Goal: Transaction & Acquisition: Purchase product/service

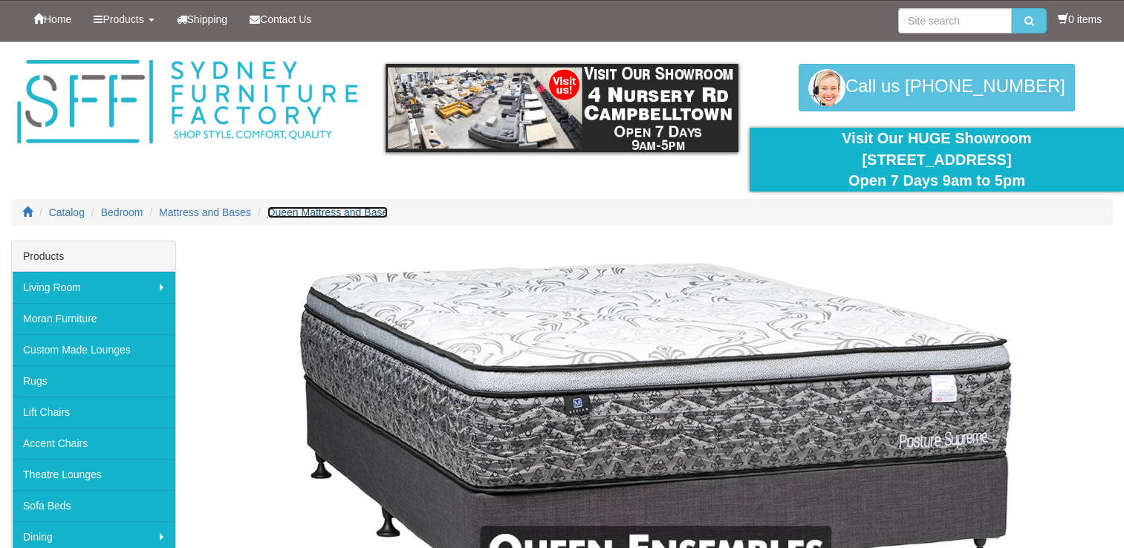
click at [331, 213] on span "Queen Mattress and Base" at bounding box center [328, 213] width 121 height 12
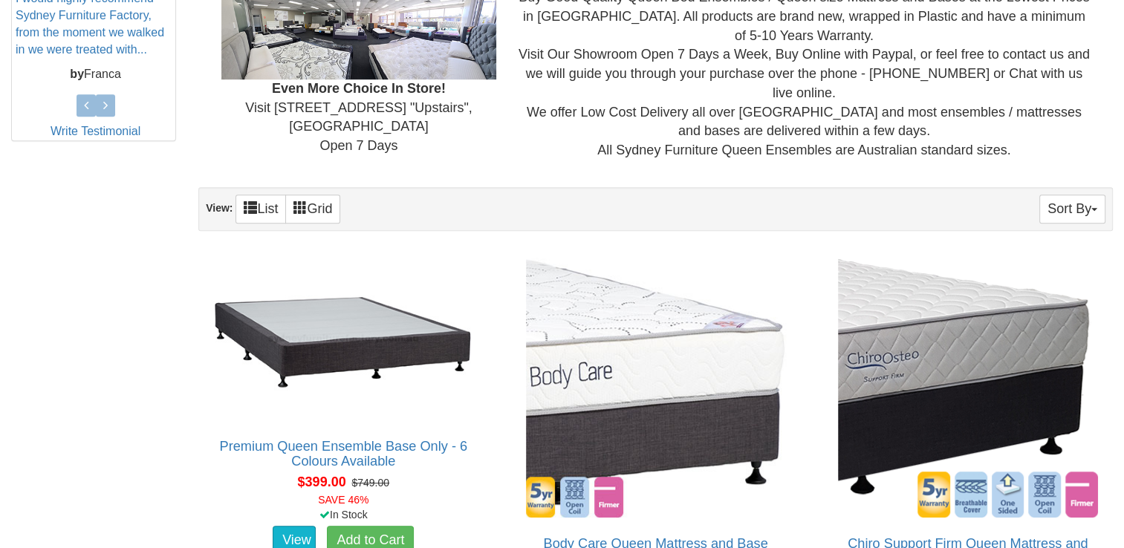
scroll to position [743, 0]
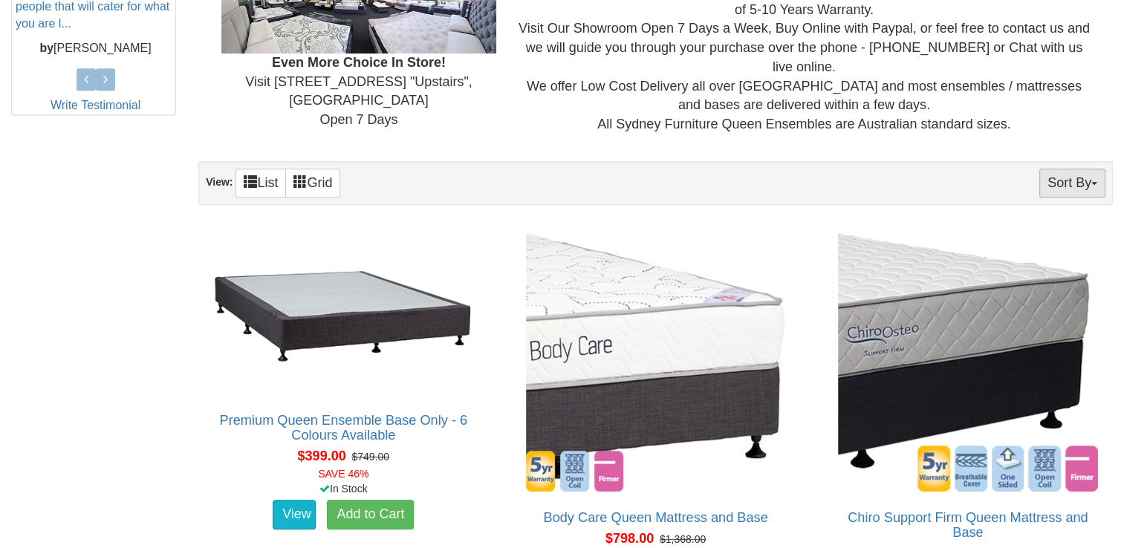
click at [1097, 184] on button "Sort By" at bounding box center [1073, 183] width 66 height 29
click at [1032, 235] on link "Price+" at bounding box center [1046, 232] width 117 height 19
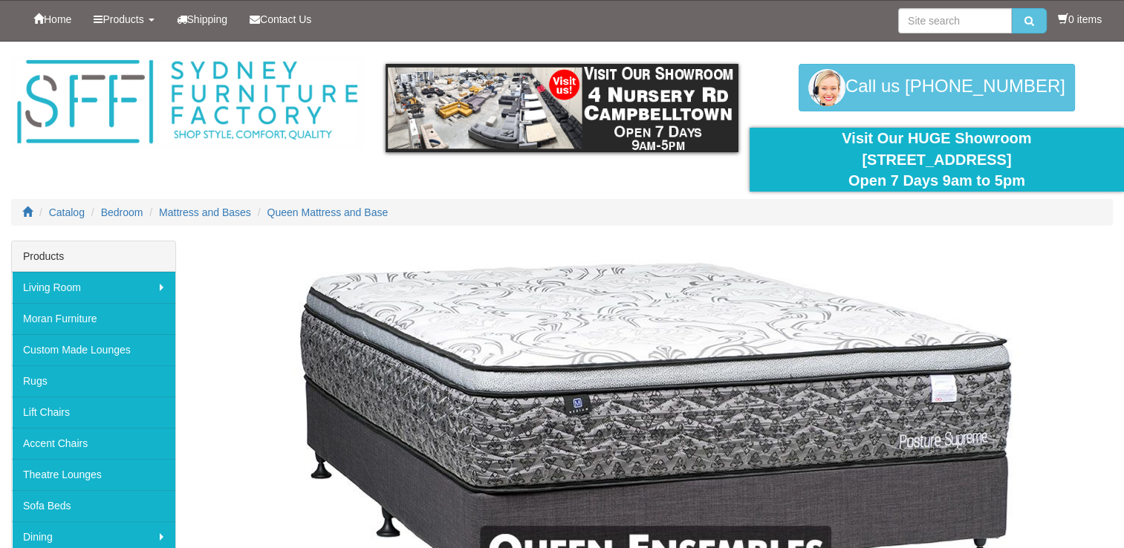
click at [1089, 275] on img at bounding box center [656, 434] width 892 height 372
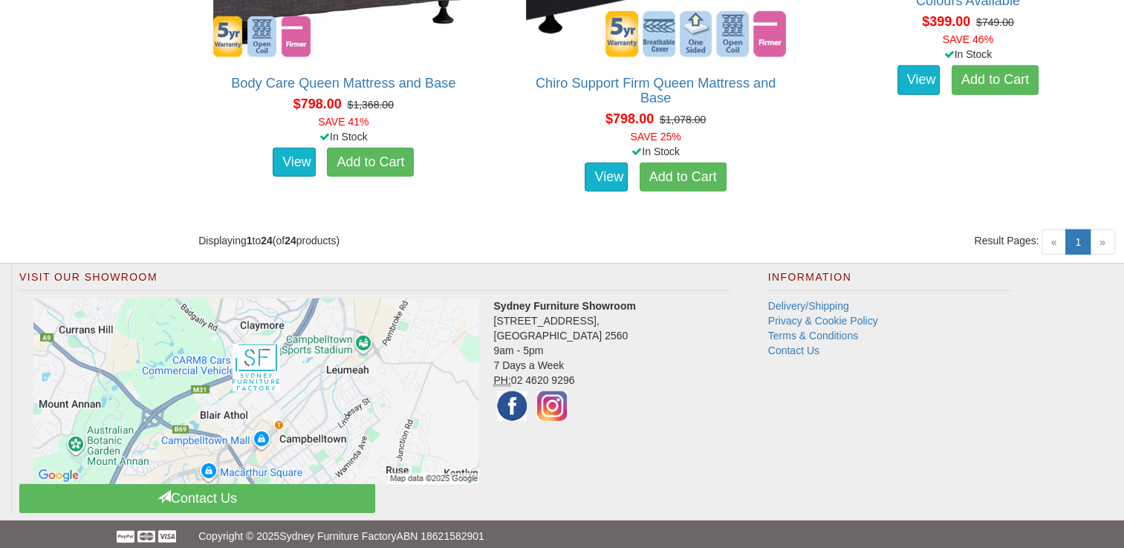
scroll to position [4219, 0]
